Goal: Task Accomplishment & Management: Manage account settings

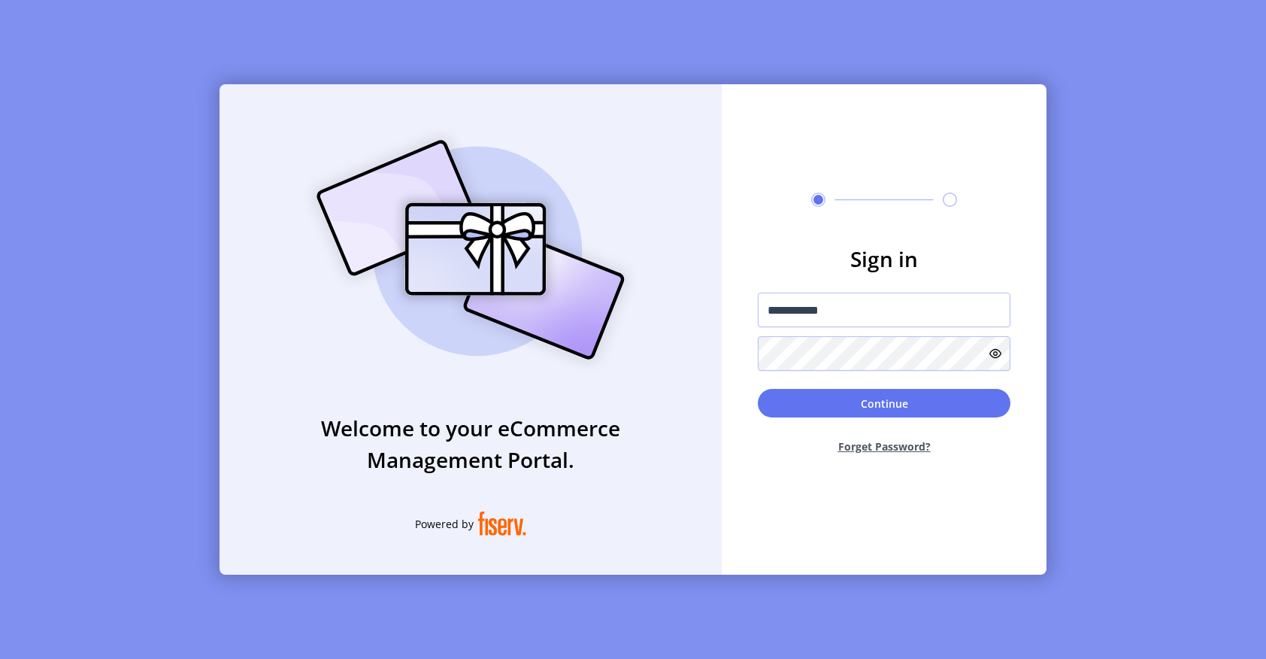
drag, startPoint x: 839, startPoint y: 305, endPoint x: 731, endPoint y: 300, distance: 108.4
click at [731, 300] on form "**********" at bounding box center [884, 354] width 325 height 223
type input "**********"
click at [744, 353] on form "**********" at bounding box center [884, 354] width 325 height 223
click at [789, 402] on button "Continue" at bounding box center [884, 403] width 253 height 29
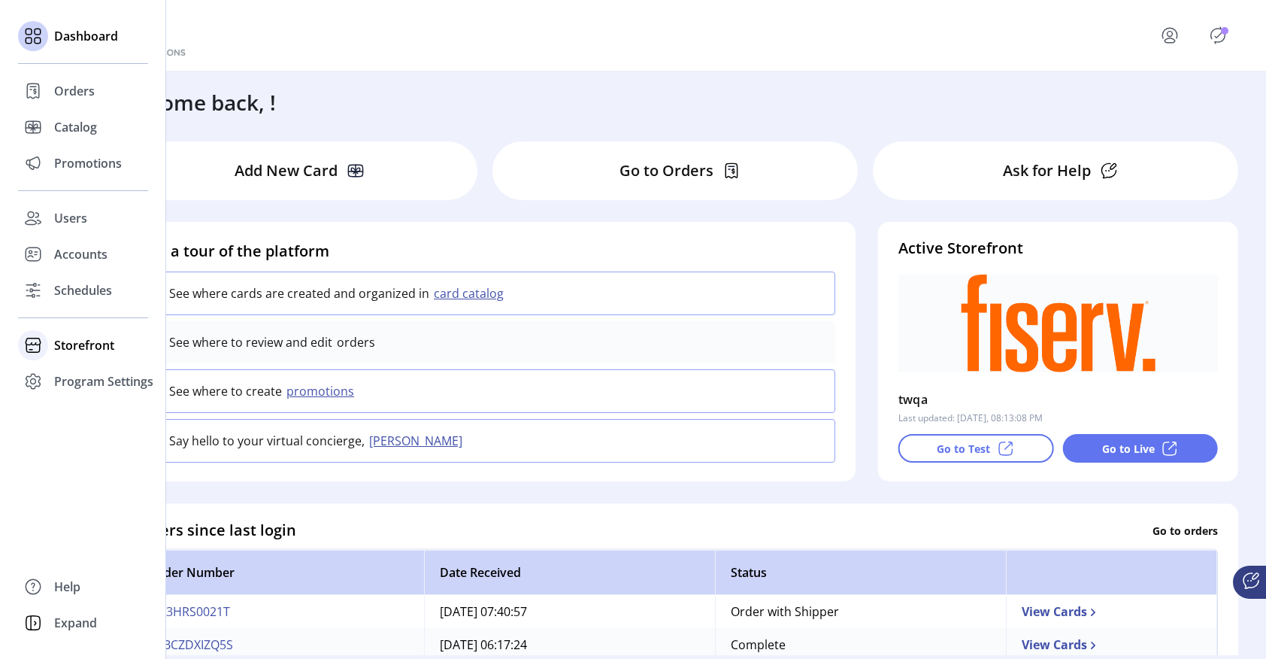
click at [73, 343] on span "Storefront" at bounding box center [84, 345] width 60 height 18
click at [71, 378] on span "Configuration" at bounding box center [93, 375] width 79 height 18
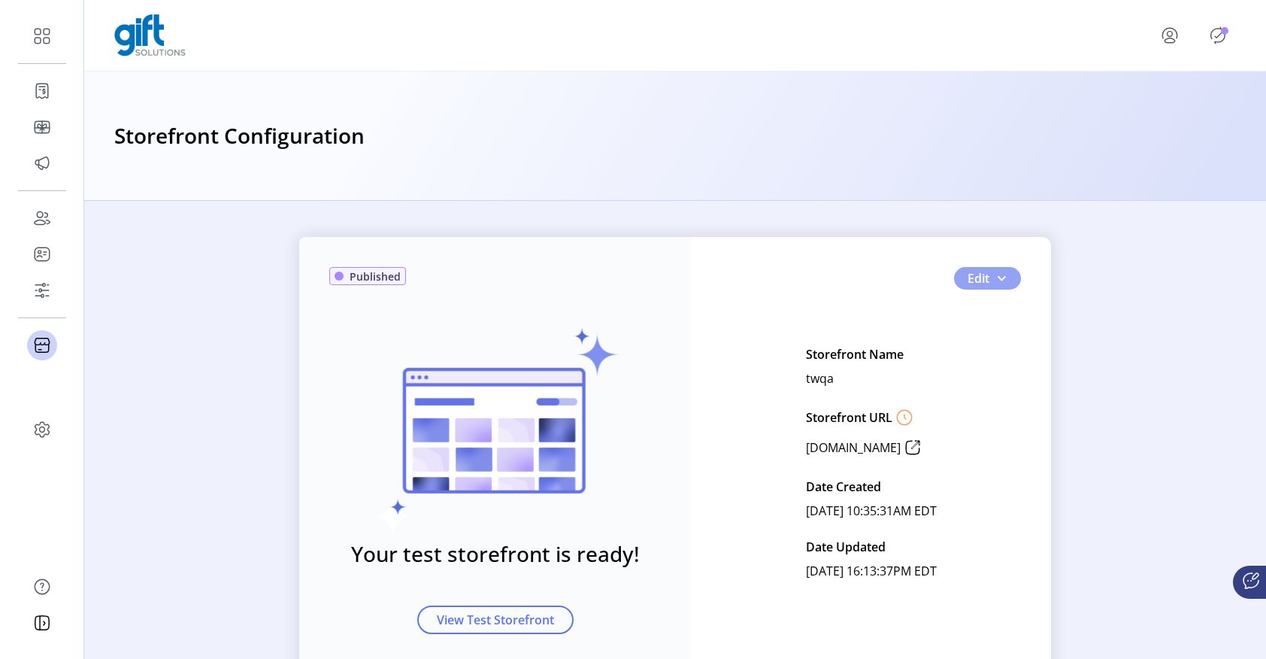
click at [1000, 281] on span "button" at bounding box center [1002, 278] width 12 height 12
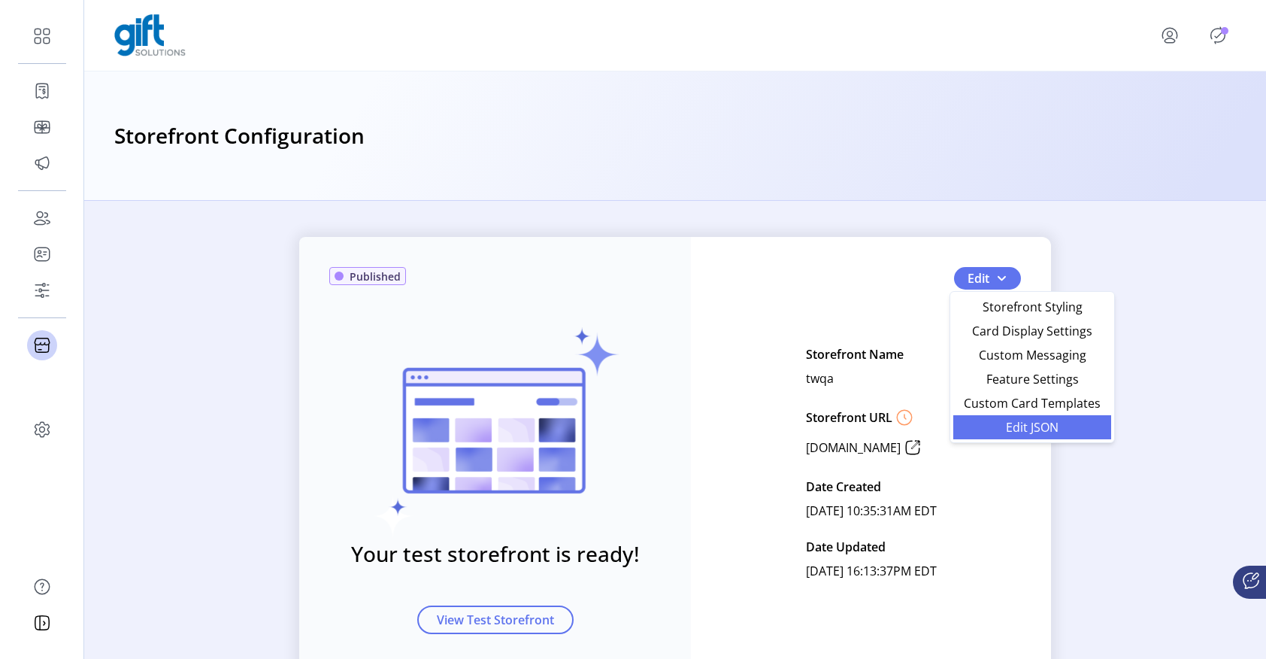
click at [1021, 425] on span "Edit JSON" at bounding box center [1033, 427] width 140 height 12
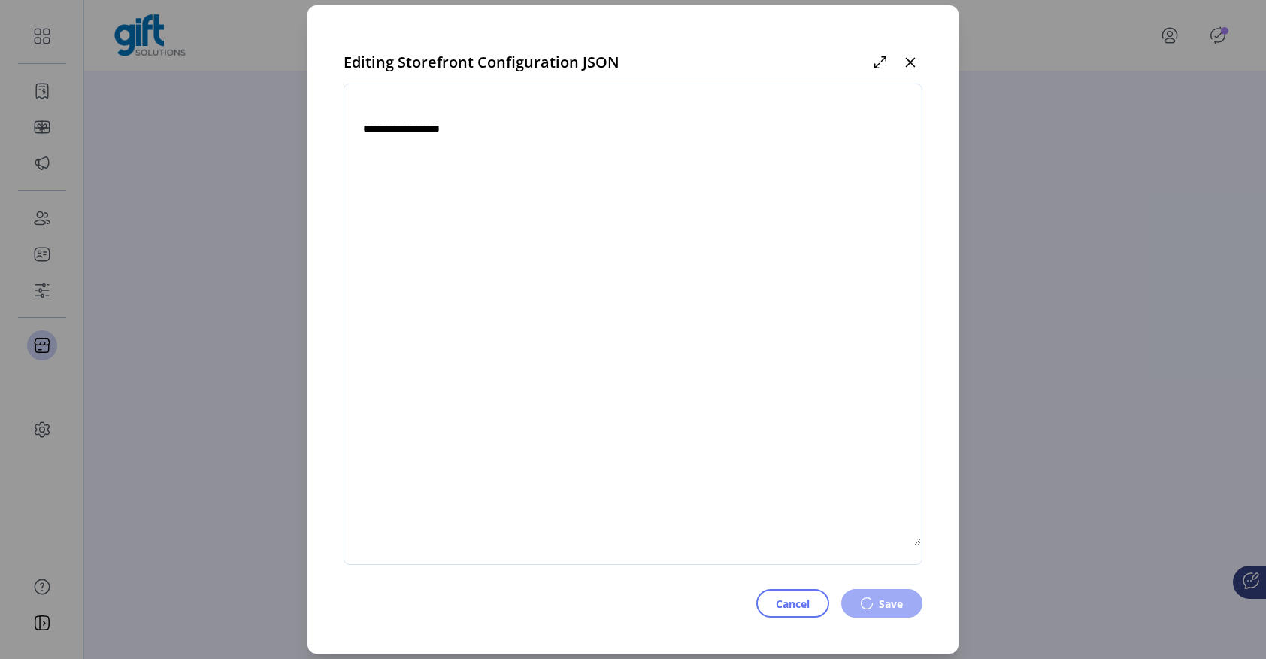
type textarea "**********"
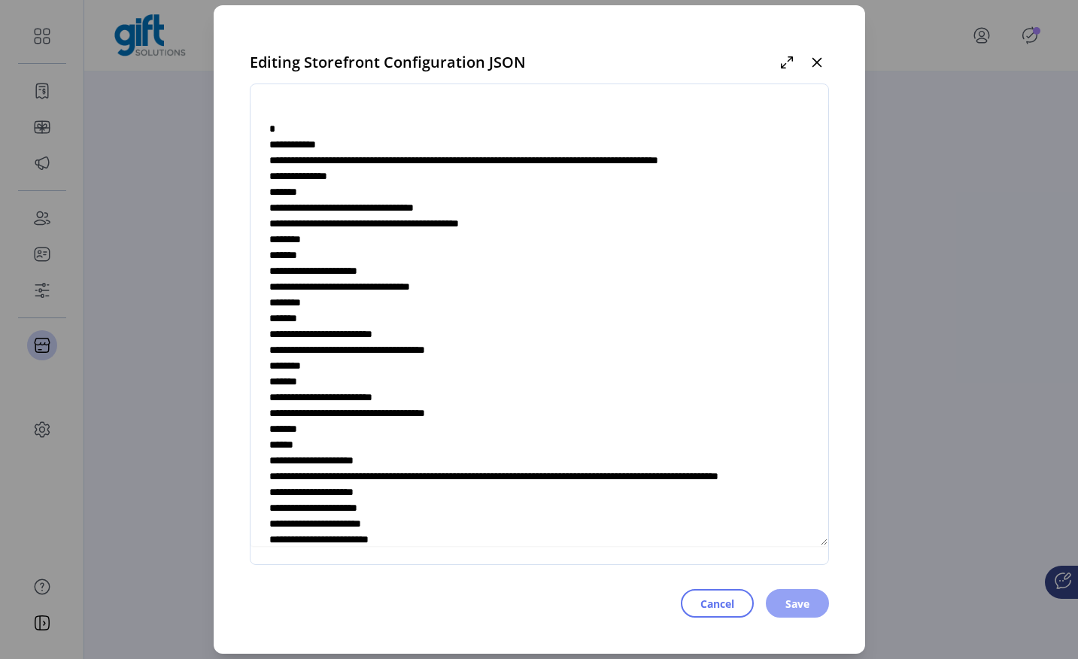
click at [805, 601] on span "Save" at bounding box center [797, 604] width 24 height 16
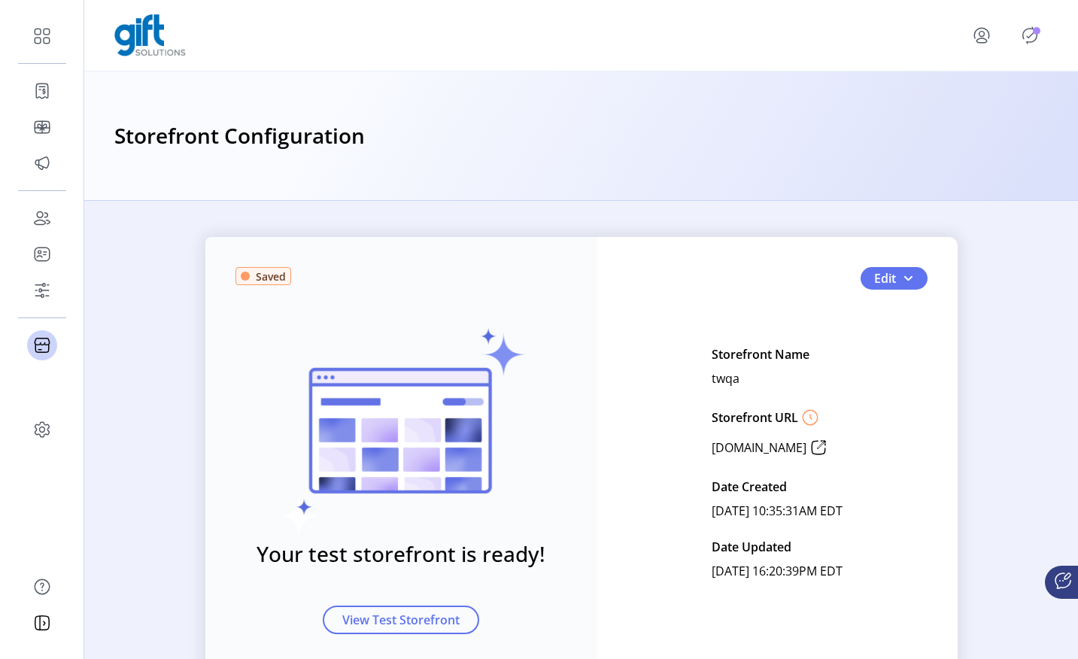
click at [1029, 38] on icon "Publisher Panel" at bounding box center [1029, 35] width 24 height 24
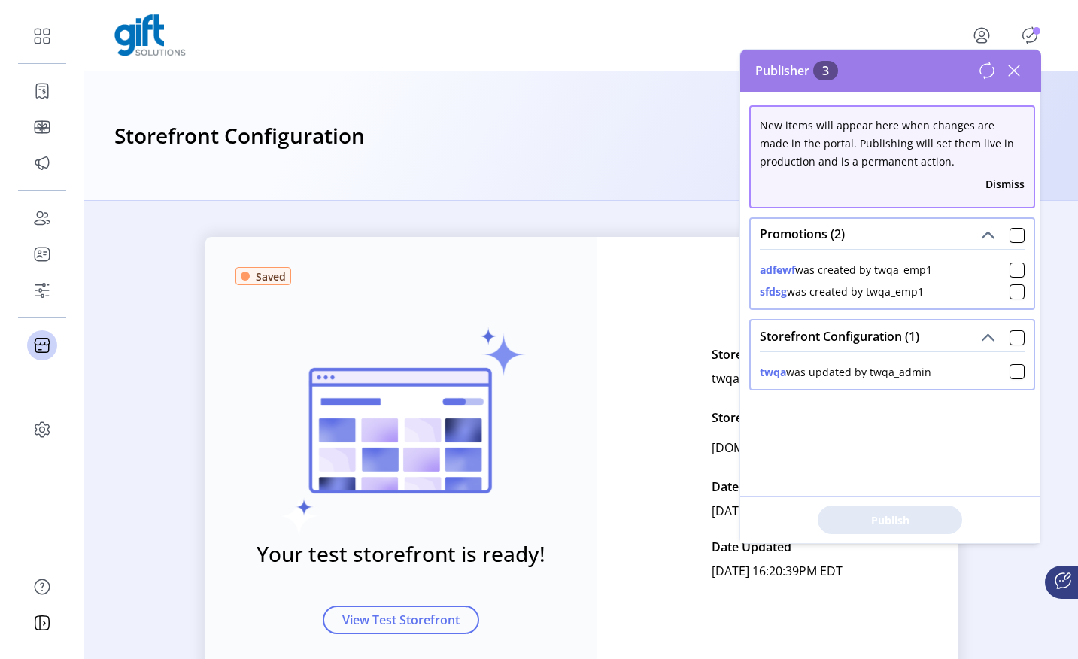
click at [663, 129] on div "Storefront Configuration" at bounding box center [580, 136] width 933 height 33
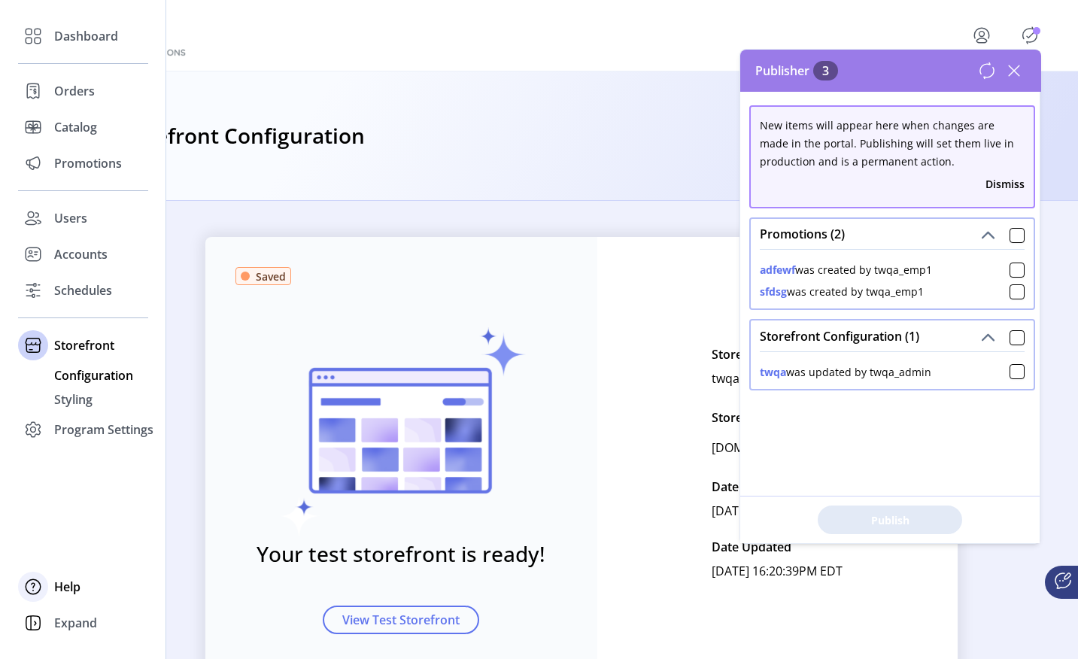
click at [72, 585] on span "Help" at bounding box center [67, 587] width 26 height 18
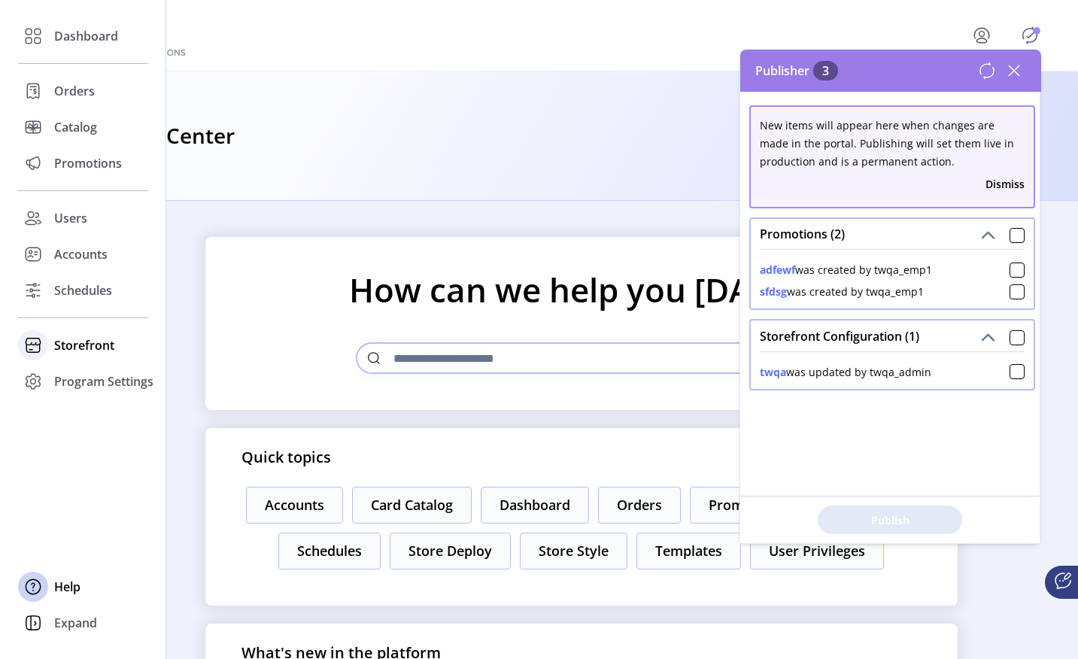
click at [93, 345] on span "Storefront" at bounding box center [84, 345] width 60 height 18
click at [86, 375] on span "Configuration" at bounding box center [93, 375] width 79 height 18
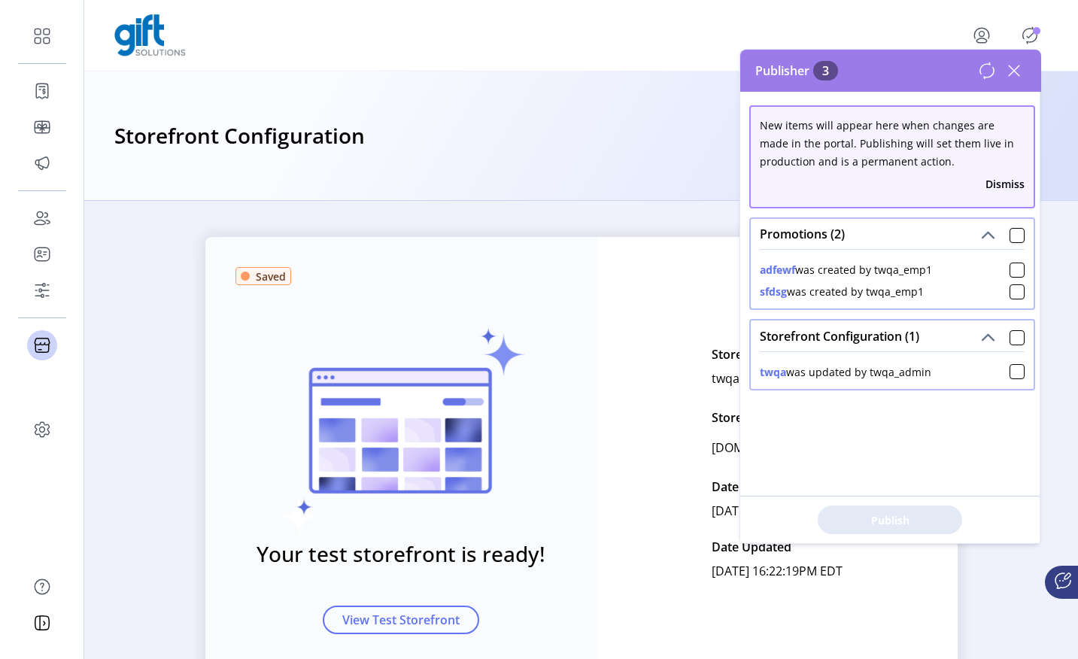
click at [973, 587] on div "Saved Your test storefront is ready! View Test Storefront Edit Storefront Name …" at bounding box center [580, 462] width 993 height 451
click at [646, 365] on div "Edit Storefront Name twqa Storefront URL www.twqa.gift.solutions Date Created A…" at bounding box center [777, 462] width 300 height 241
click at [1016, 70] on icon at bounding box center [1014, 71] width 24 height 24
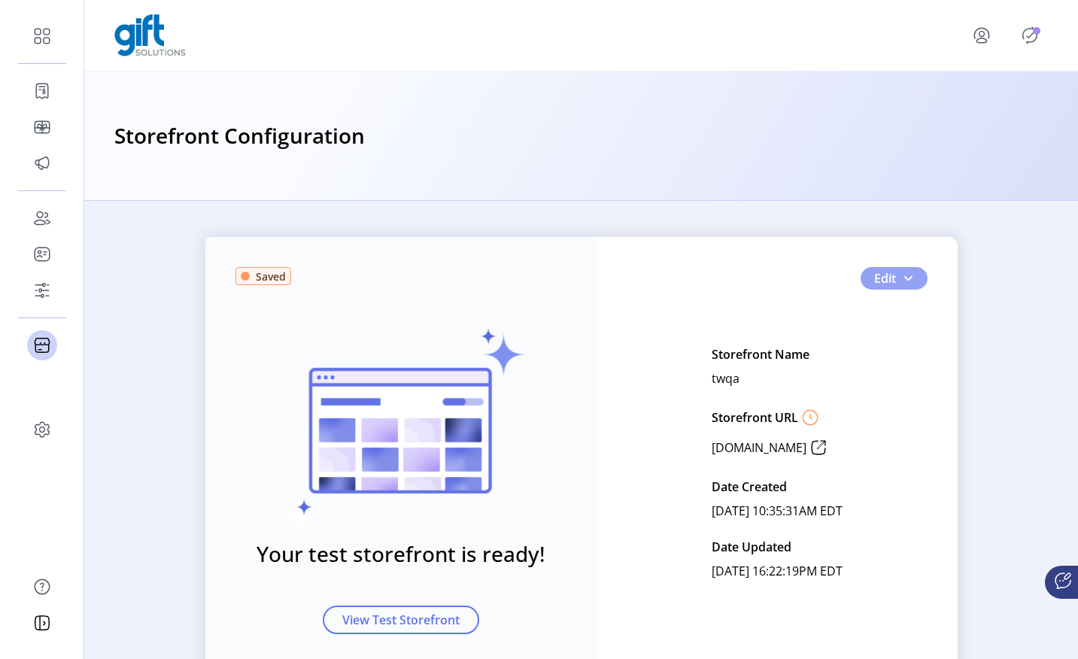
click at [902, 277] on span "button" at bounding box center [908, 278] width 12 height 12
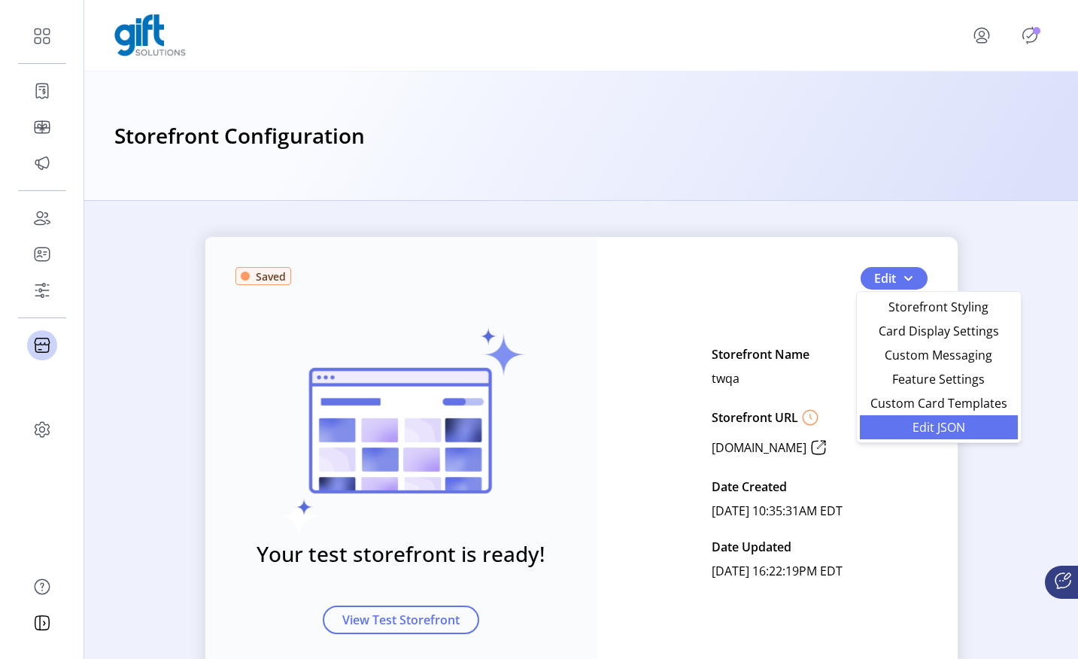
click at [911, 429] on span "Edit JSON" at bounding box center [939, 427] width 140 height 12
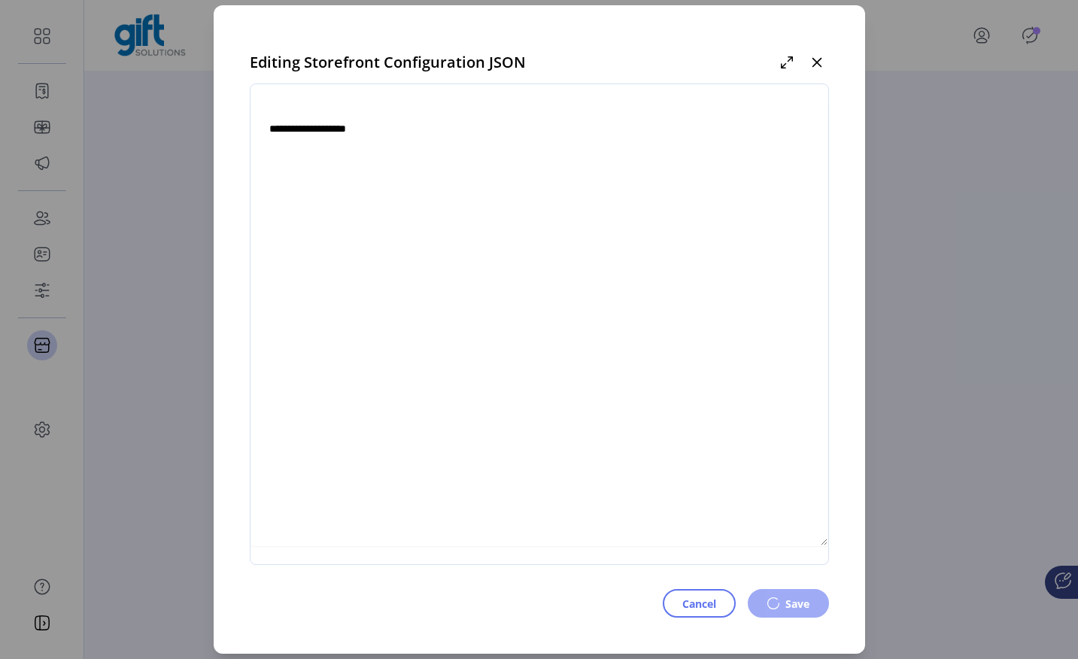
type textarea "**********"
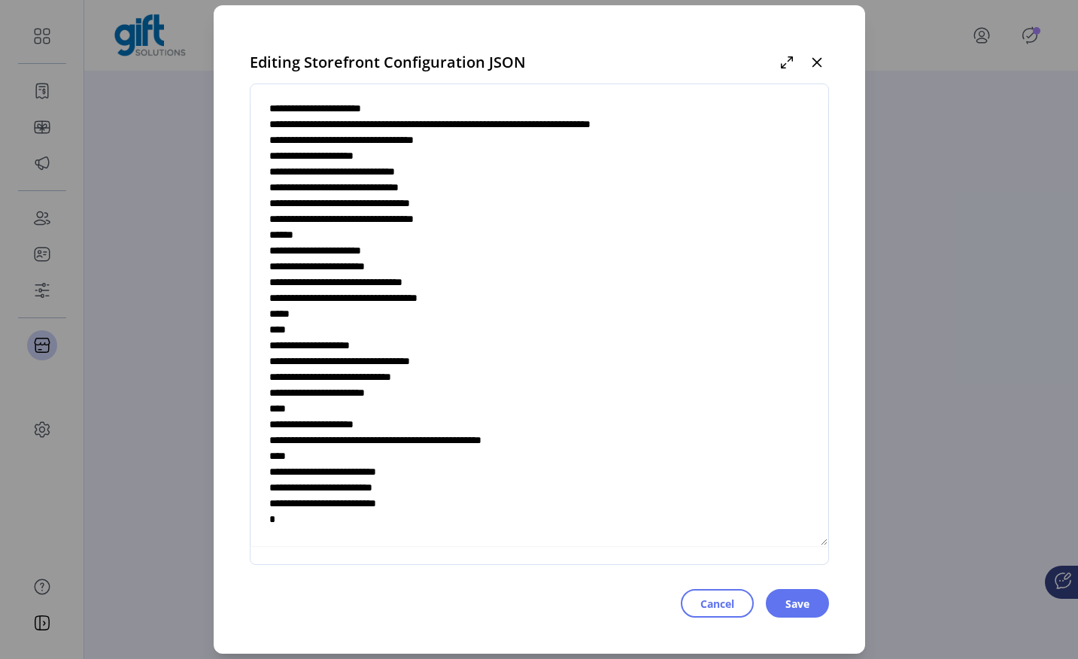
scroll to position [5421, 0]
click at [800, 606] on span "Save" at bounding box center [797, 604] width 24 height 16
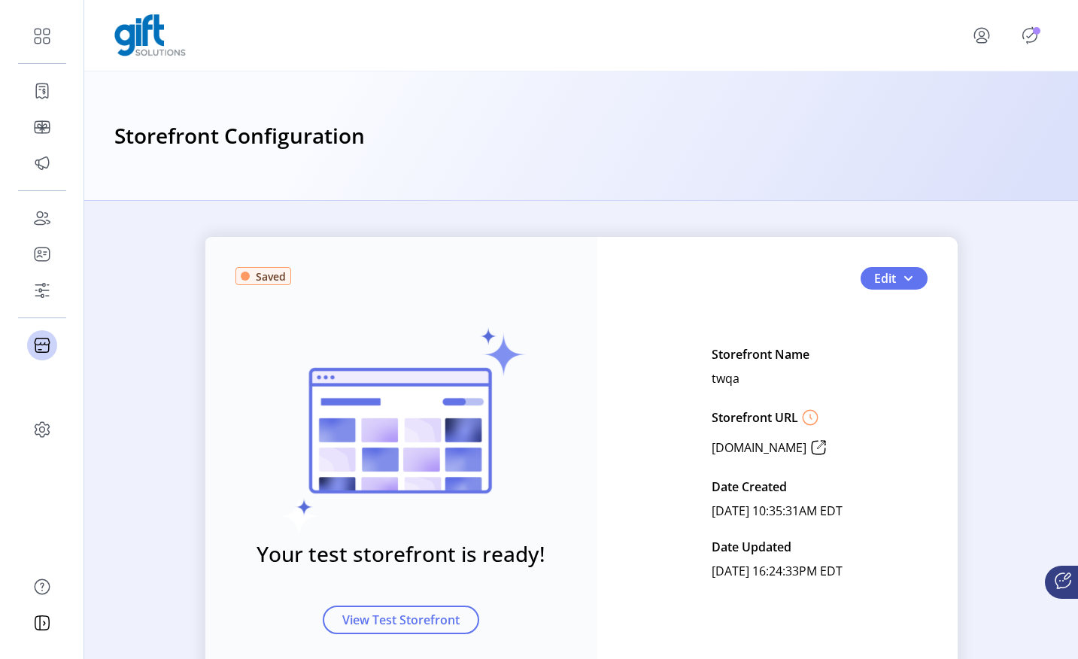
scroll to position [65, 0]
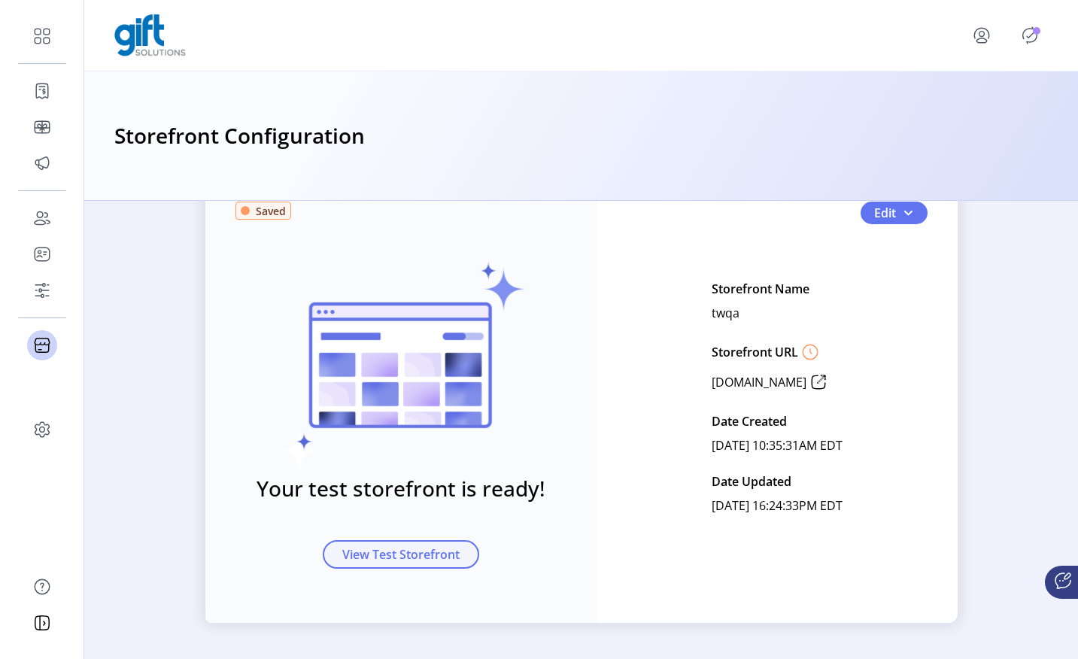
click at [417, 554] on span "View Test Storefront" at bounding box center [400, 554] width 117 height 18
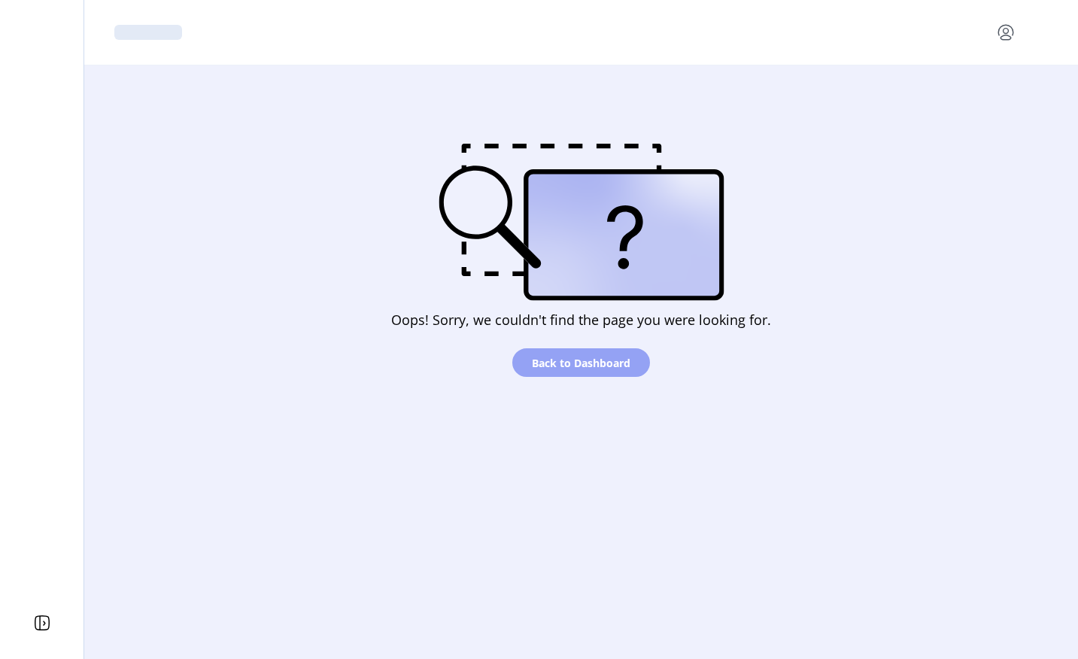
click at [602, 368] on span "Back to Dashboard" at bounding box center [581, 363] width 99 height 16
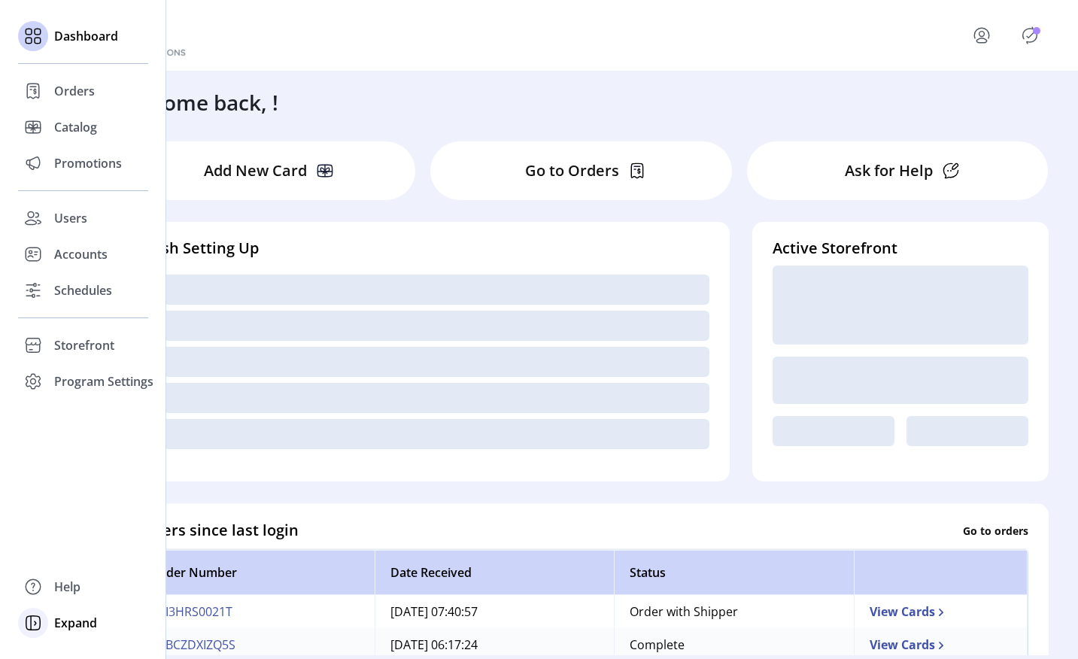
click at [34, 620] on icon at bounding box center [33, 623] width 24 height 24
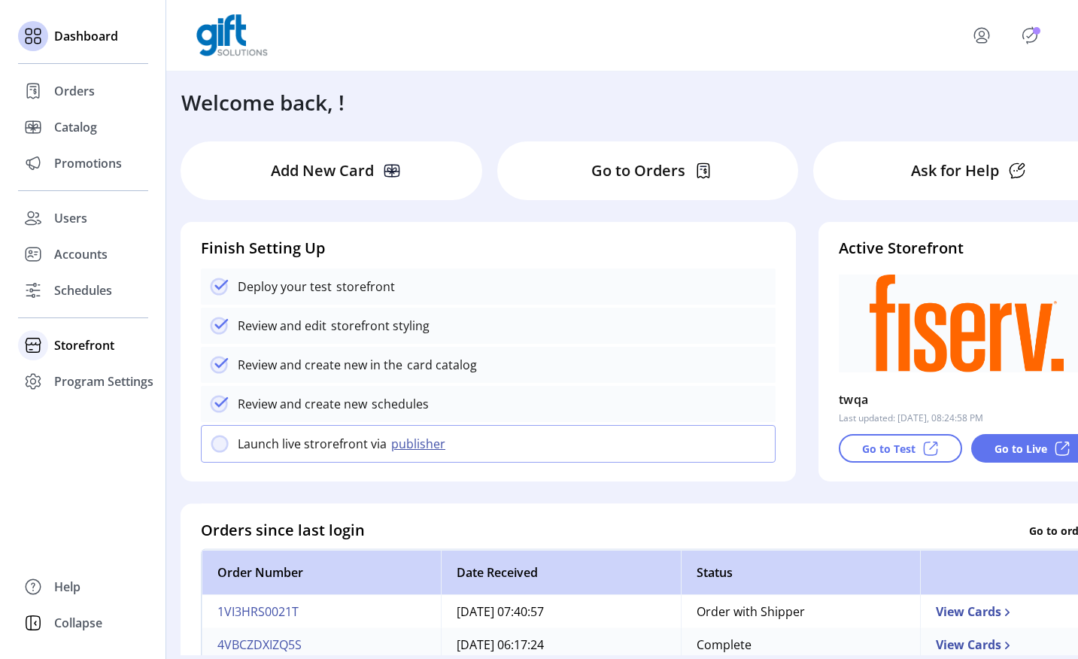
click at [84, 351] on span "Storefront" at bounding box center [84, 345] width 60 height 18
click at [81, 374] on span "Configuration" at bounding box center [93, 375] width 79 height 18
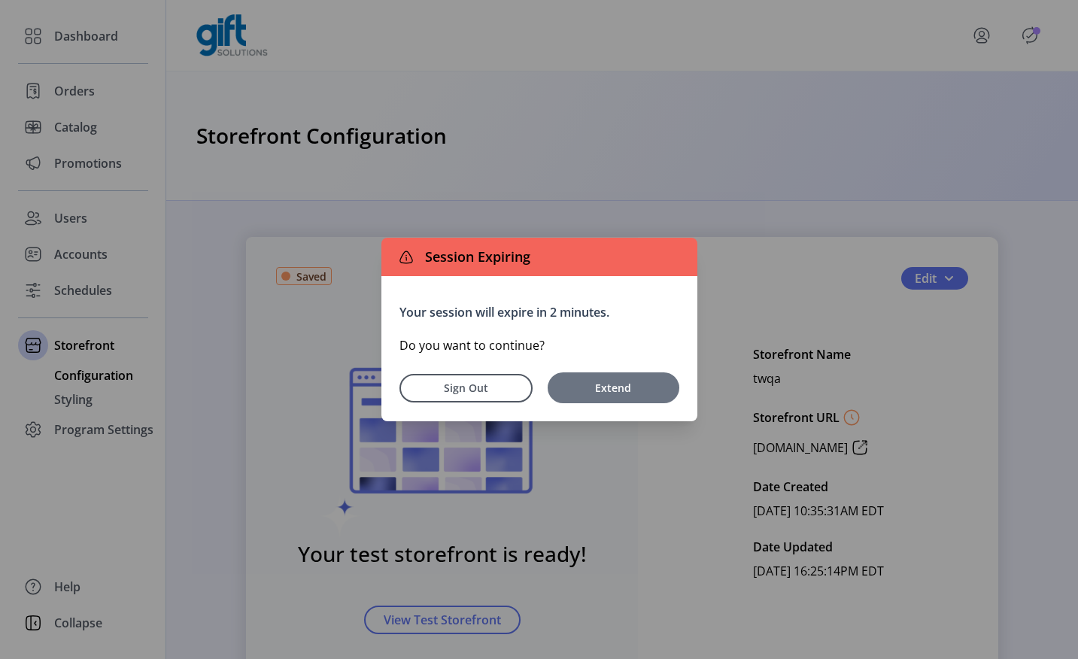
click at [599, 387] on span "Extend" at bounding box center [613, 388] width 117 height 16
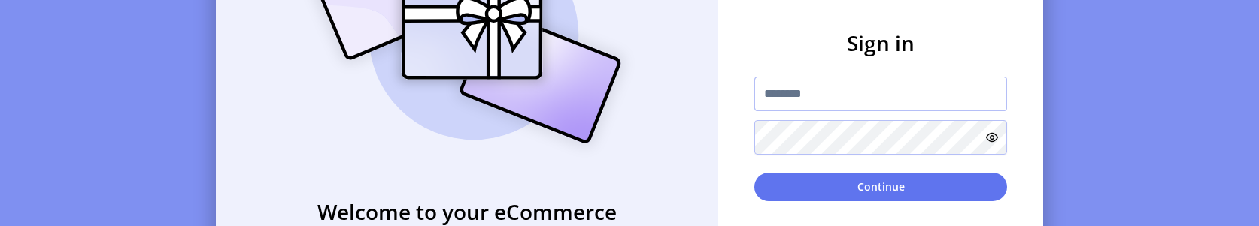
type input "**********"
